Goal: Task Accomplishment & Management: Complete application form

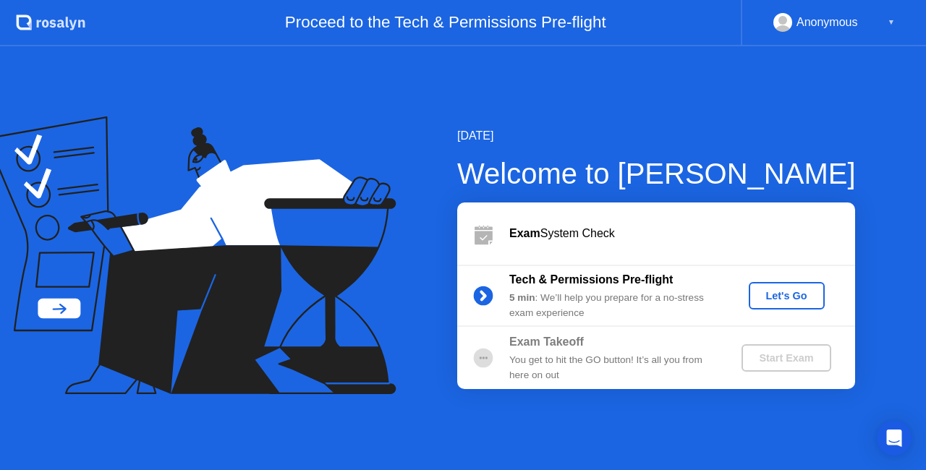
click at [787, 300] on div "Let's Go" at bounding box center [787, 296] width 64 height 12
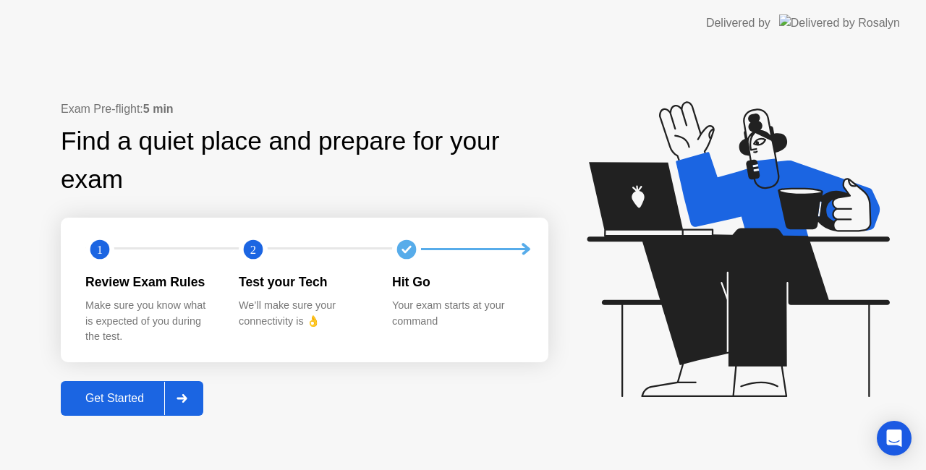
click at [116, 399] on div "Get Started" at bounding box center [114, 398] width 99 height 13
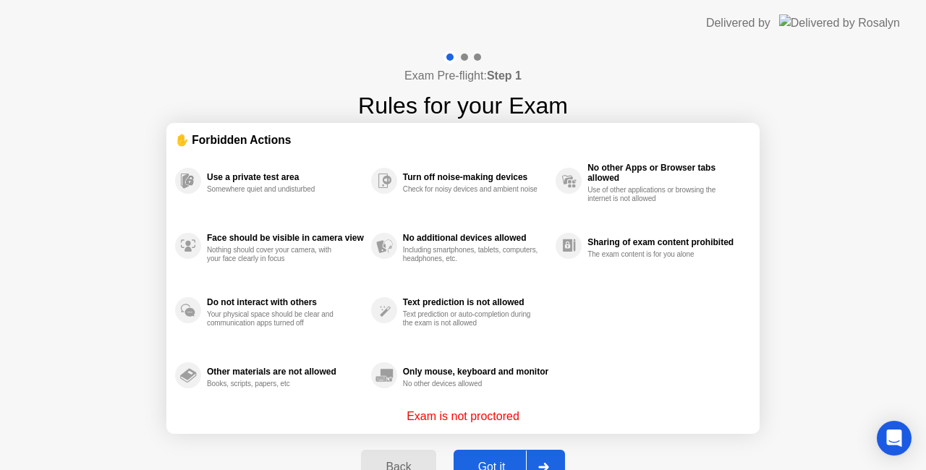
click at [489, 457] on button "Got it" at bounding box center [509, 467] width 111 height 35
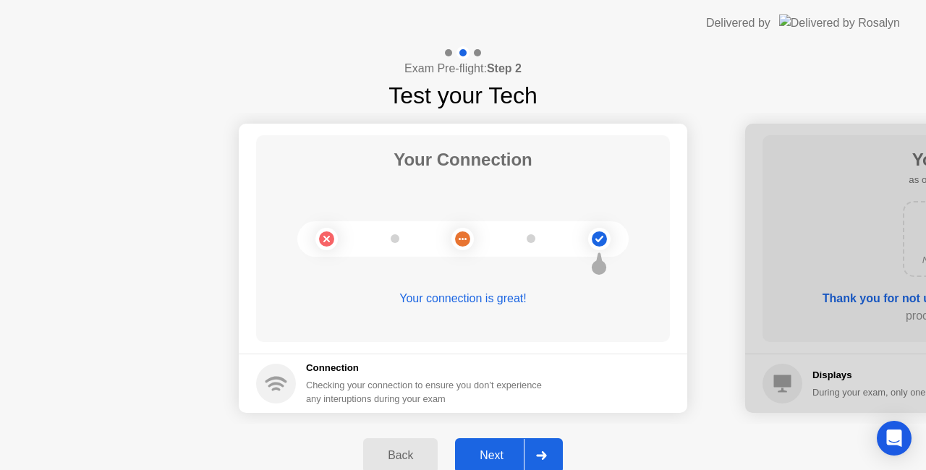
click at [489, 455] on div "Next" at bounding box center [491, 455] width 64 height 13
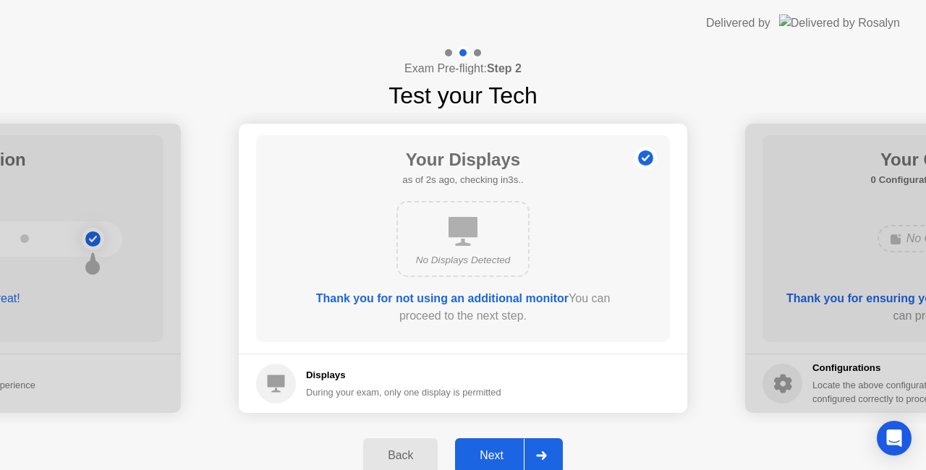
click at [489, 455] on div "Next" at bounding box center [491, 455] width 64 height 13
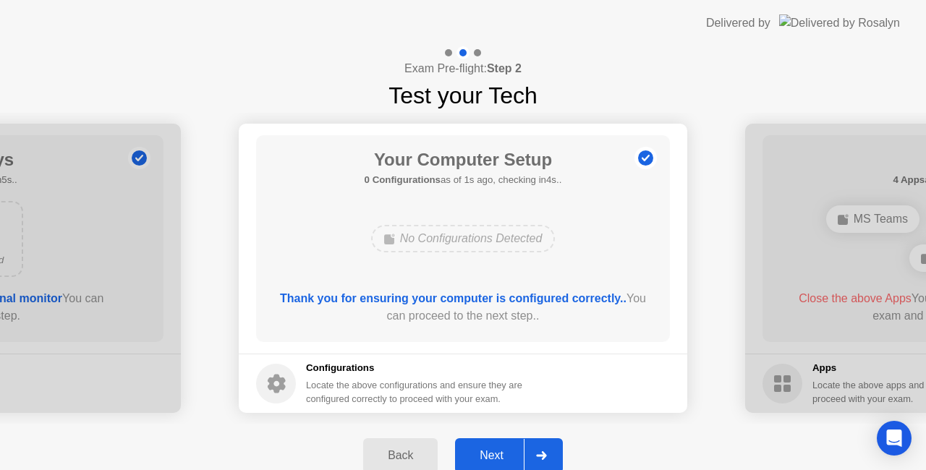
click at [489, 455] on div "Next" at bounding box center [491, 455] width 64 height 13
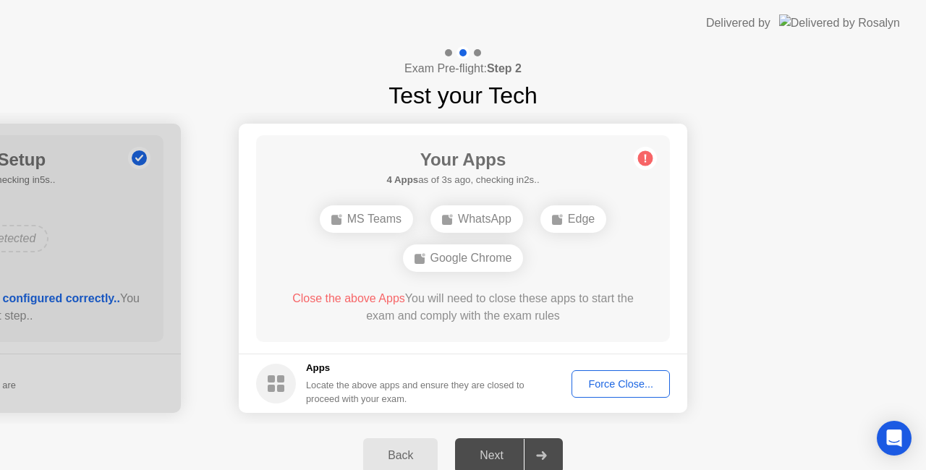
click at [618, 378] on div "Force Close..." at bounding box center [621, 384] width 88 height 12
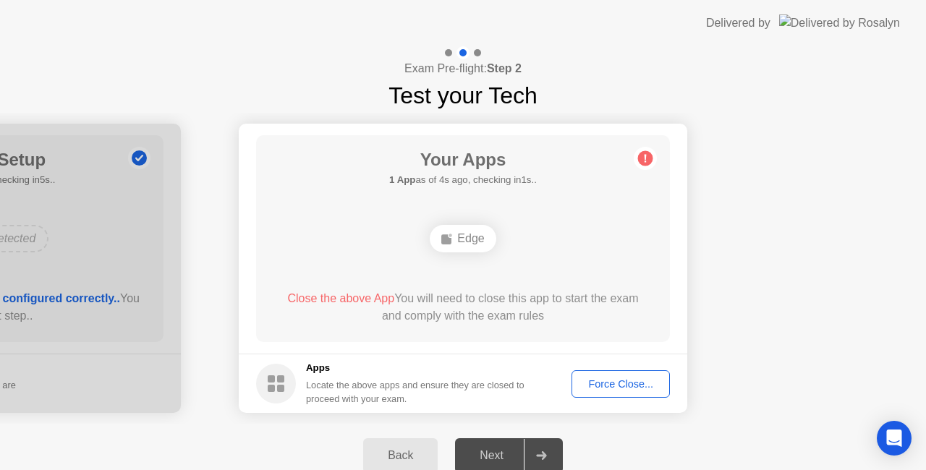
click at [592, 388] on div "Force Close..." at bounding box center [621, 384] width 88 height 12
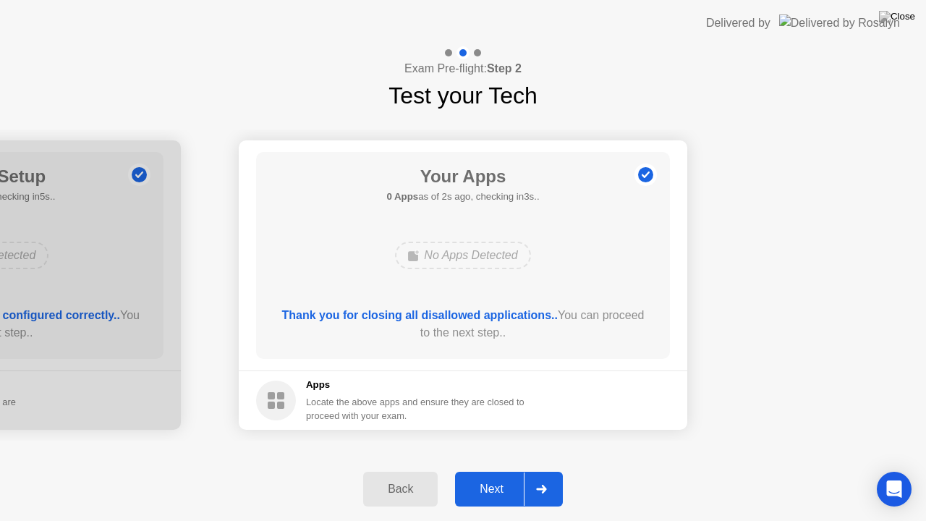
click at [502, 470] on div "Next" at bounding box center [491, 489] width 64 height 13
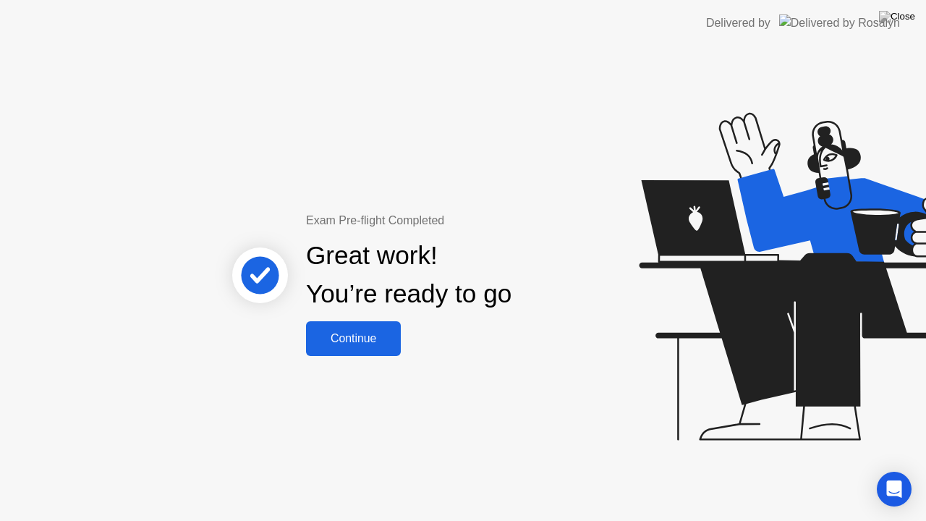
click at [382, 342] on div "Continue" at bounding box center [353, 338] width 86 height 13
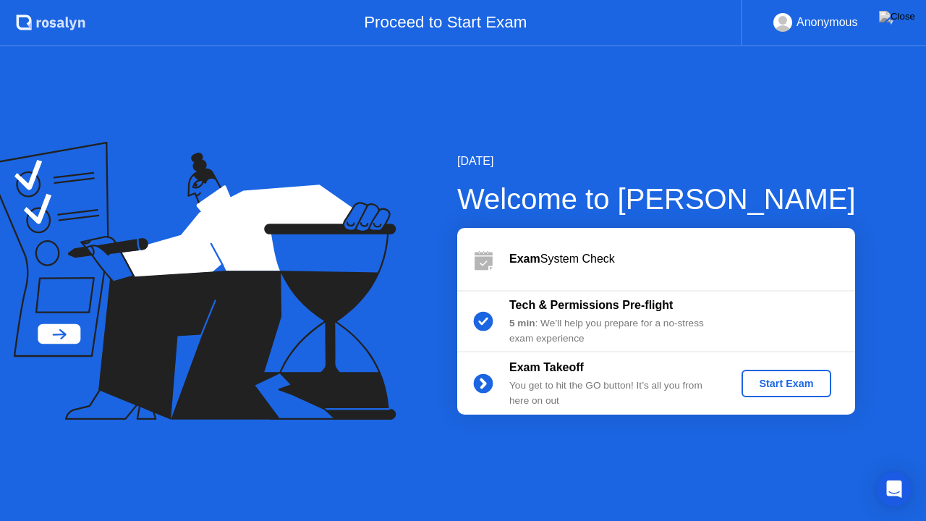
click at [797, 389] on div "Start Exam" at bounding box center [785, 384] width 77 height 12
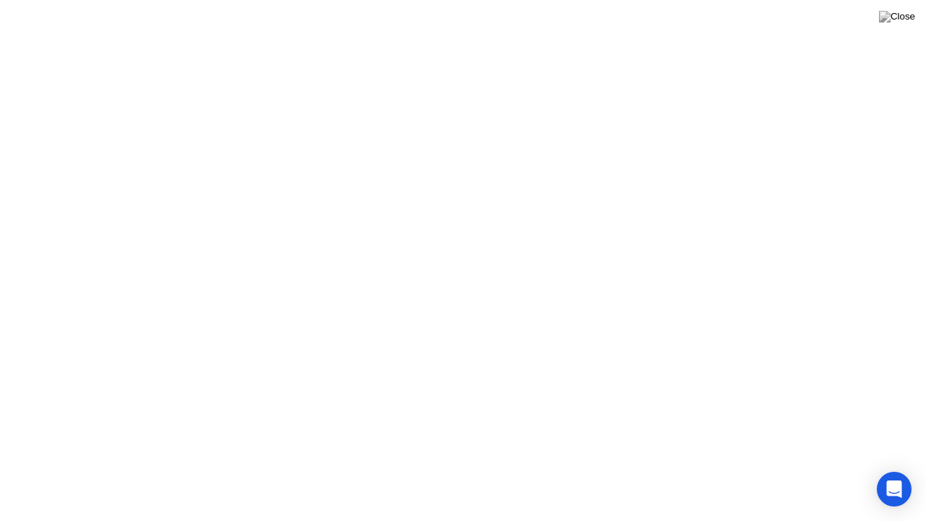
click div "Exam Rules"
click div "End Proctoring Session"
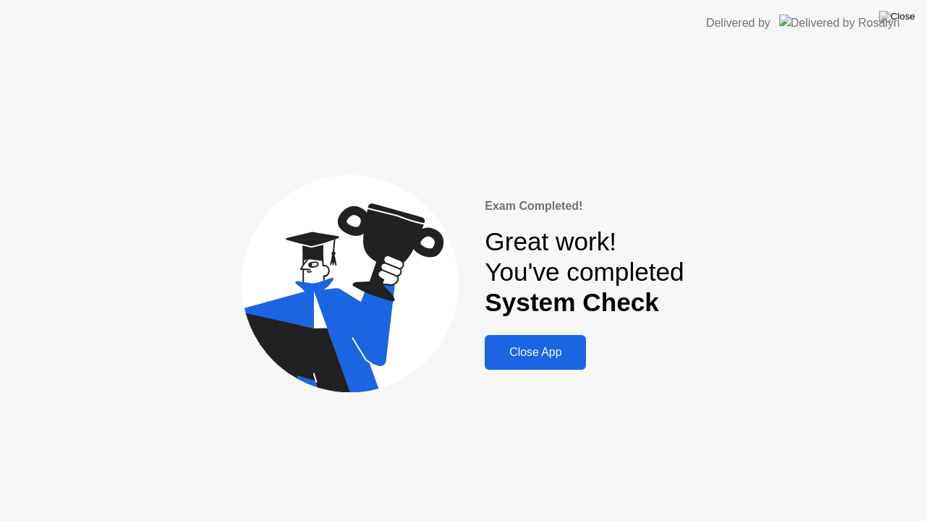
click at [895, 26] on button at bounding box center [896, 16] width 43 height 19
click at [538, 336] on button "Close App" at bounding box center [535, 352] width 101 height 35
